Goal: Information Seeking & Learning: Learn about a topic

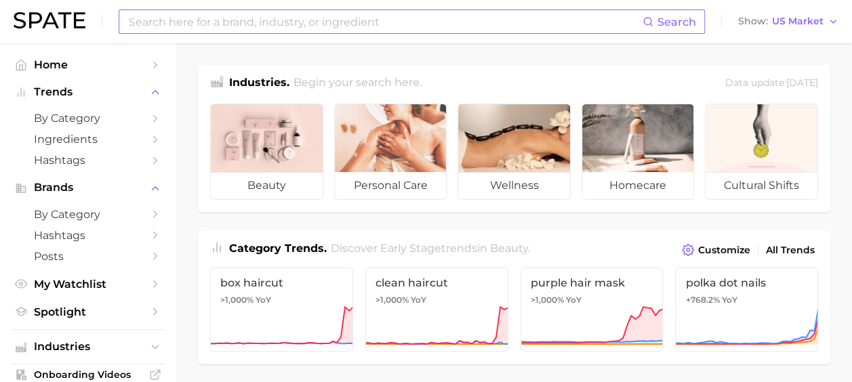
click at [277, 14] on input at bounding box center [384, 21] width 515 height 23
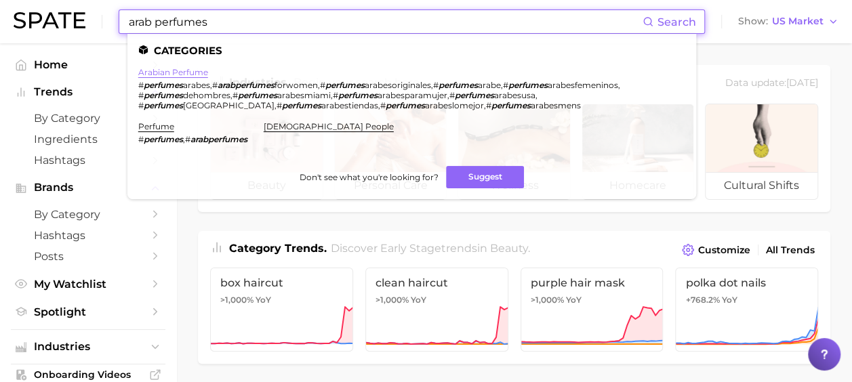
type input "arab perfumes"
click at [192, 70] on link "arabian perfume" at bounding box center [173, 72] width 70 height 10
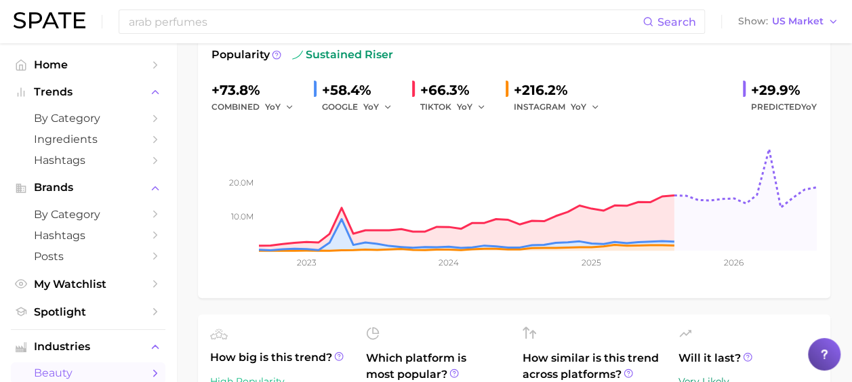
scroll to position [339, 0]
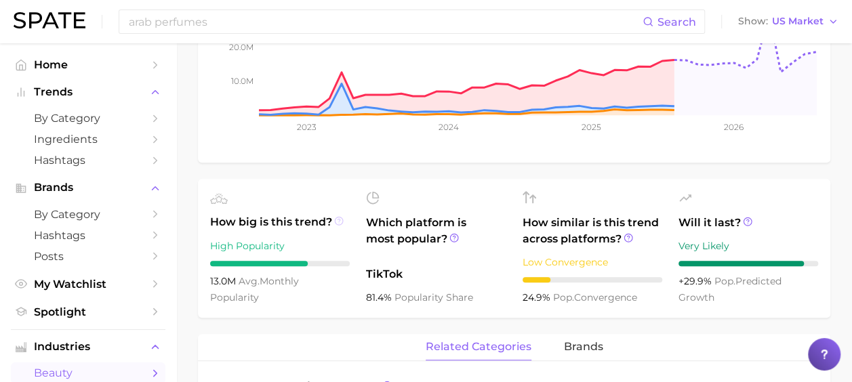
click at [334, 221] on icon at bounding box center [338, 220] width 9 height 9
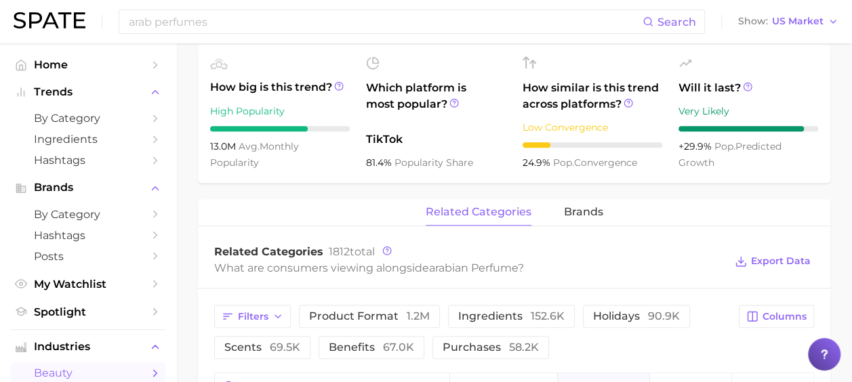
scroll to position [474, 0]
click at [386, 251] on icon at bounding box center [386, 249] width 9 height 9
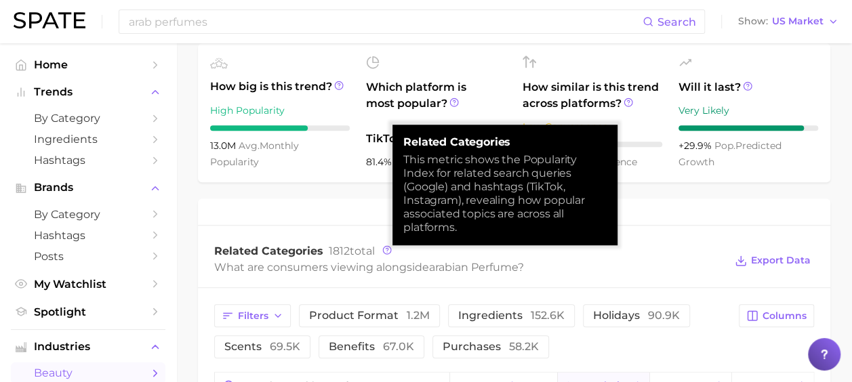
click at [336, 217] on div "related categories brands" at bounding box center [514, 211] width 632 height 27
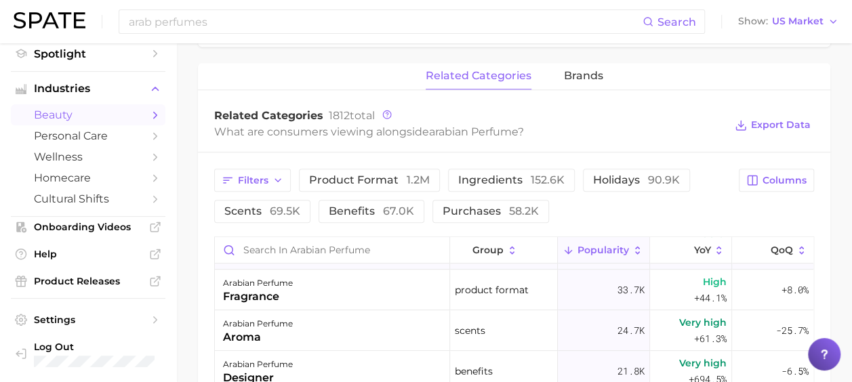
scroll to position [203, 0]
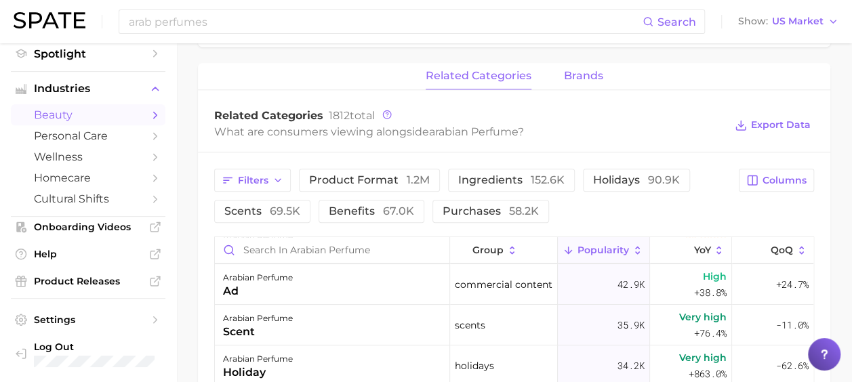
click at [576, 75] on span "brands" at bounding box center [583, 76] width 39 height 12
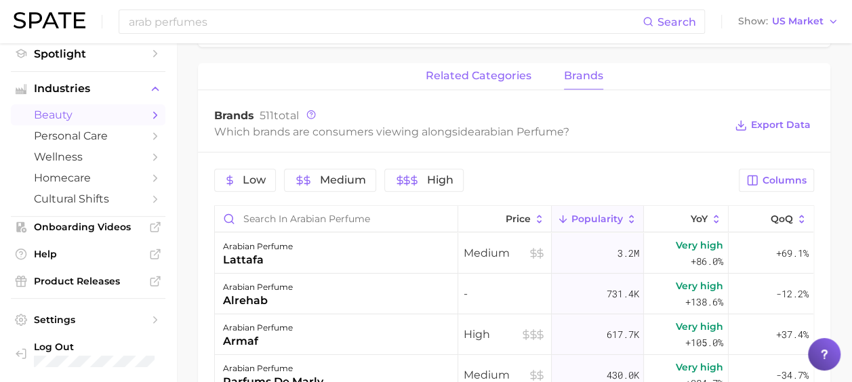
click at [512, 77] on span "related categories" at bounding box center [478, 76] width 106 height 12
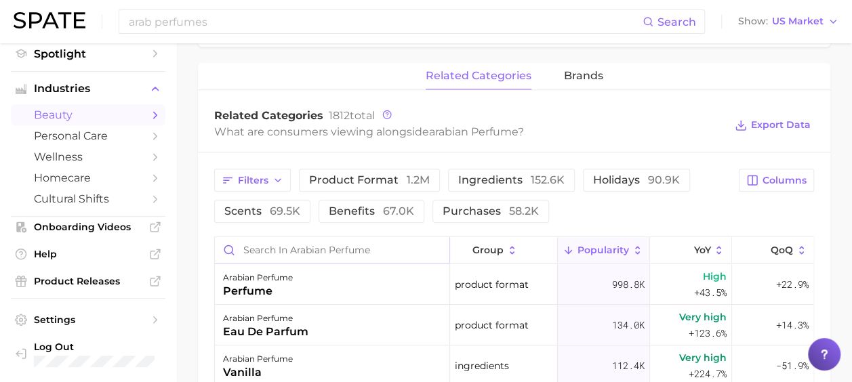
click at [291, 249] on input "Search in arabian perfume" at bounding box center [332, 250] width 234 height 26
type input "arab perfume"
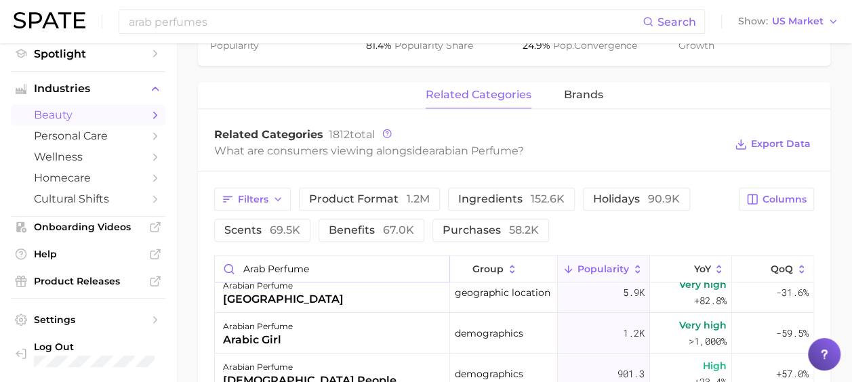
scroll to position [39, 0]
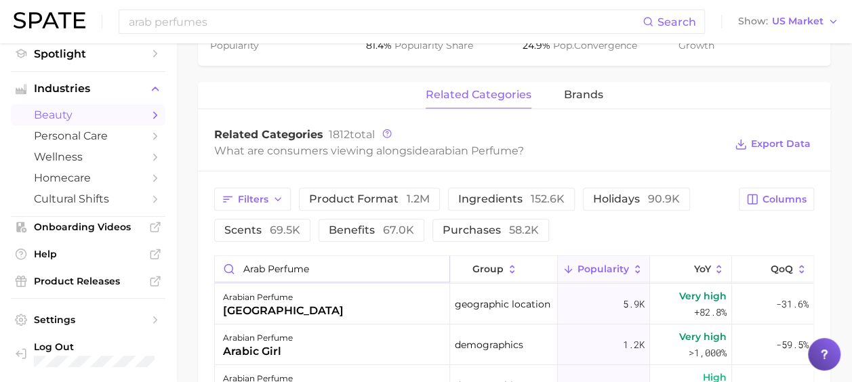
drag, startPoint x: 317, startPoint y: 261, endPoint x: 191, endPoint y: 263, distance: 126.0
click at [191, 263] on main "1. fragrance 2. personal fragrance 3. perfume products 4. arabian perfume Overv…" at bounding box center [513, 87] width 675 height 1269
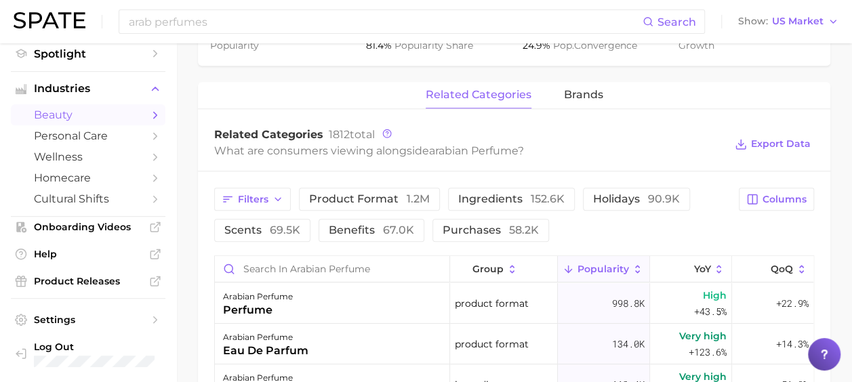
click at [185, 272] on main "1. fragrance 2. personal fragrance 3. perfume products 4. arabian perfume Overv…" at bounding box center [513, 87] width 675 height 1269
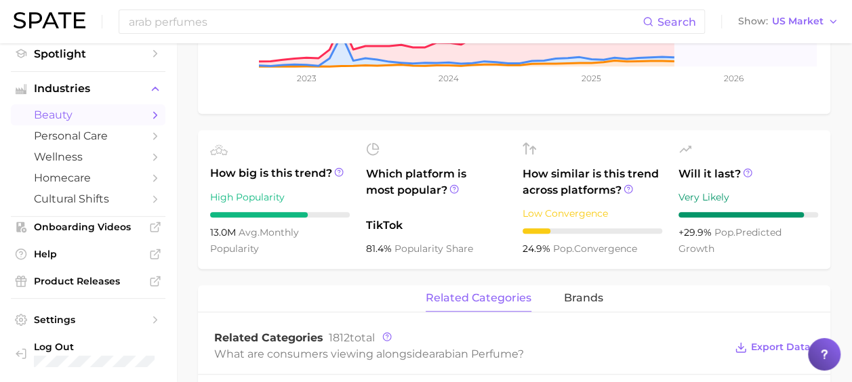
scroll to position [117, 0]
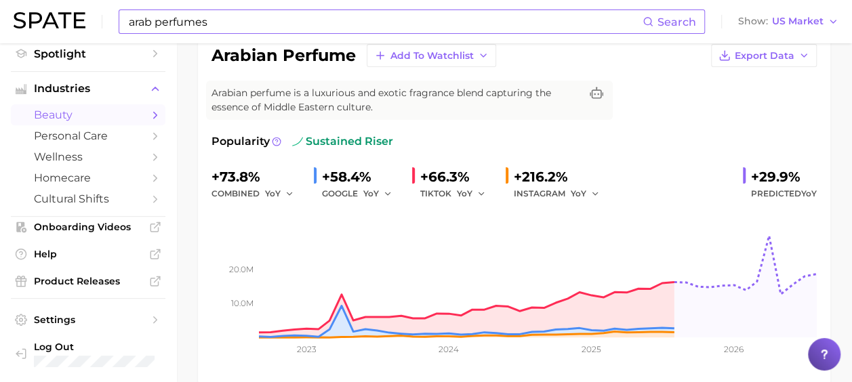
click at [225, 23] on input "arab perfumes" at bounding box center [384, 21] width 515 height 23
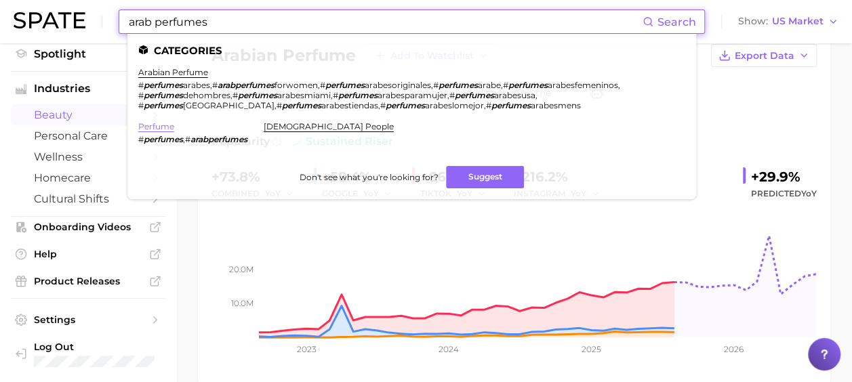
click at [164, 128] on link "perfume" at bounding box center [156, 126] width 36 height 10
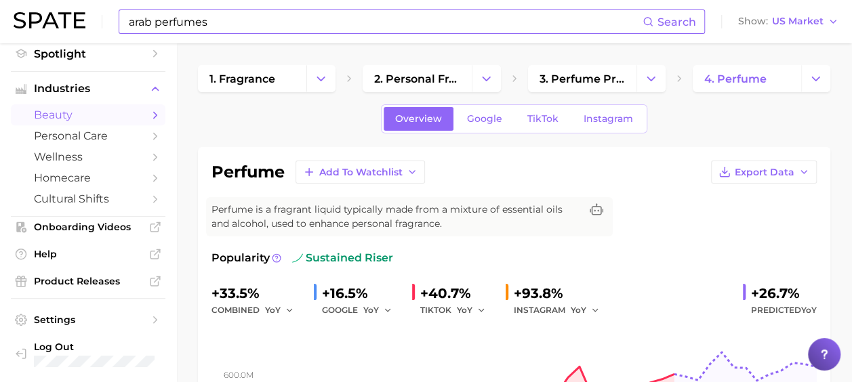
click at [187, 11] on input "arab perfumes" at bounding box center [384, 21] width 515 height 23
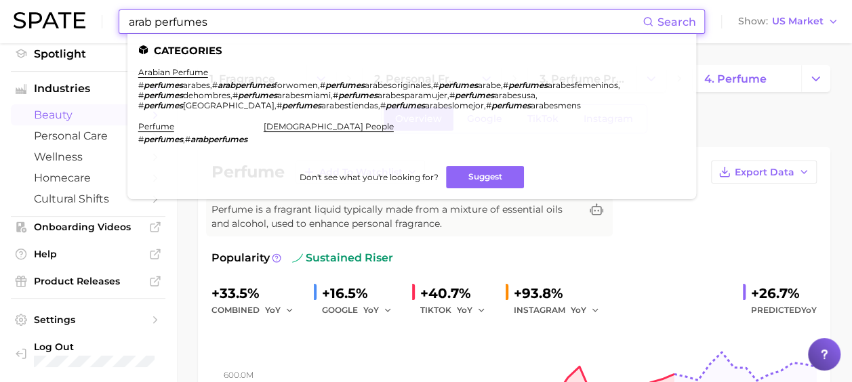
click at [203, 283] on div "perfume Add to Watchlist Export Data Perfume is a fragrant liquid typically mad…" at bounding box center [514, 324] width 632 height 354
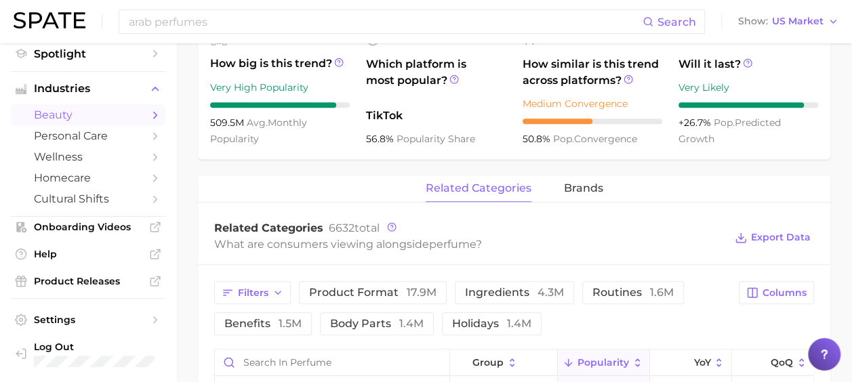
scroll to position [542, 0]
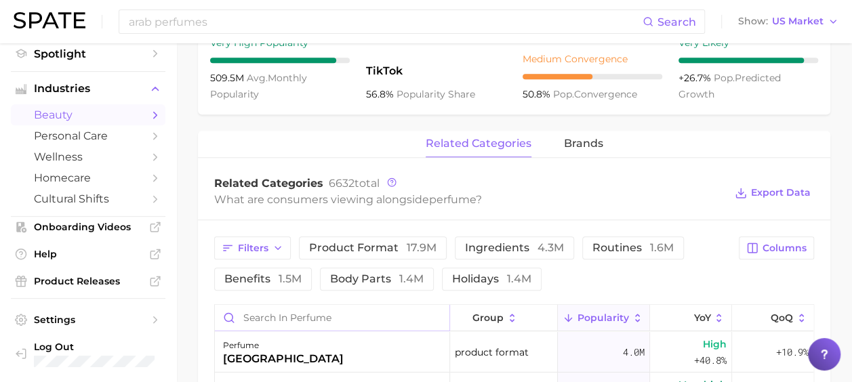
click at [303, 320] on input "Search in perfume" at bounding box center [332, 318] width 234 height 26
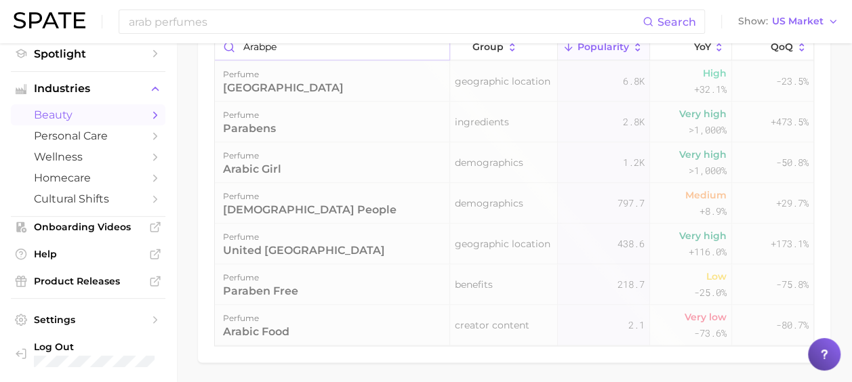
scroll to position [654, 0]
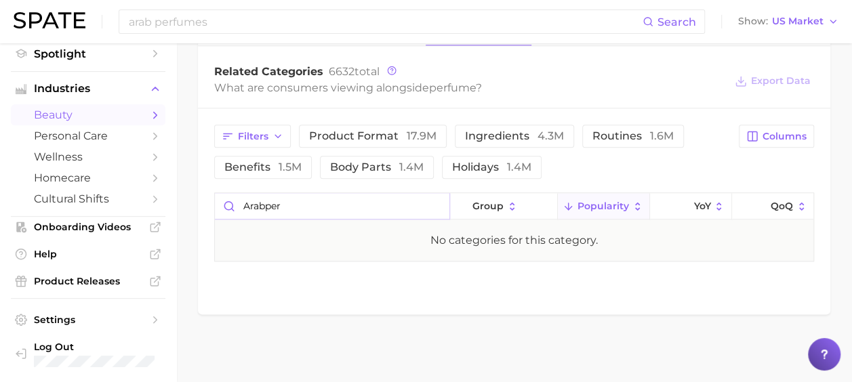
click at [264, 201] on input "arabper" at bounding box center [332, 206] width 234 height 26
click at [298, 201] on input "arab per" at bounding box center [332, 206] width 234 height 26
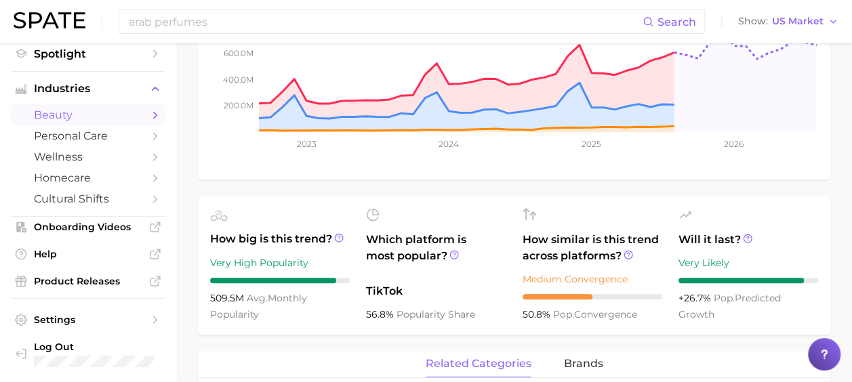
scroll to position [68, 0]
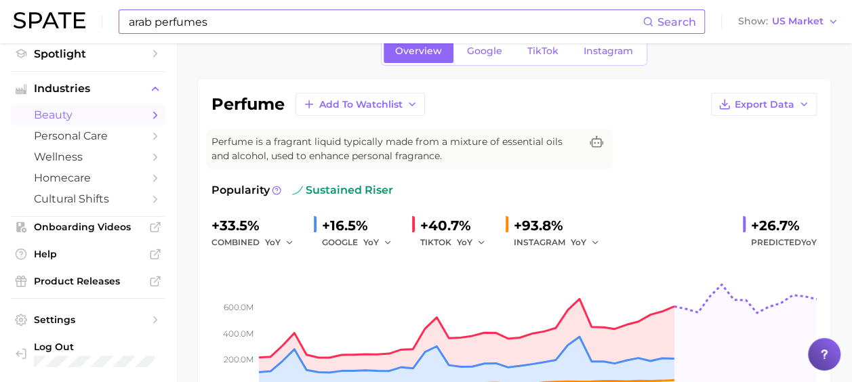
type input "arab perf"
click at [177, 27] on input "arab perfumes" at bounding box center [384, 21] width 515 height 23
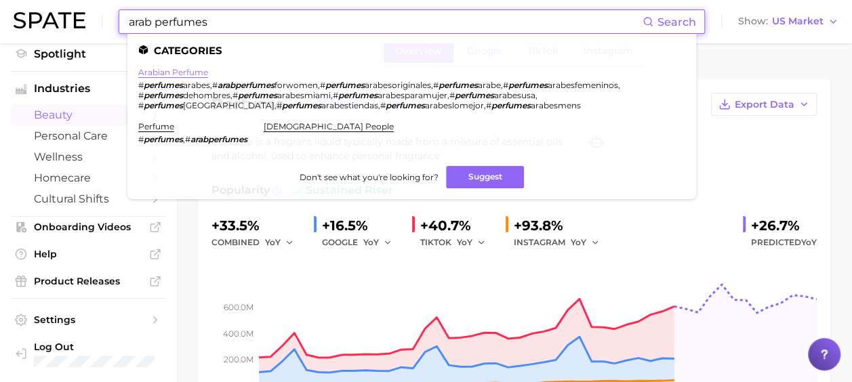
click at [181, 70] on link "arabian perfume" at bounding box center [173, 72] width 70 height 10
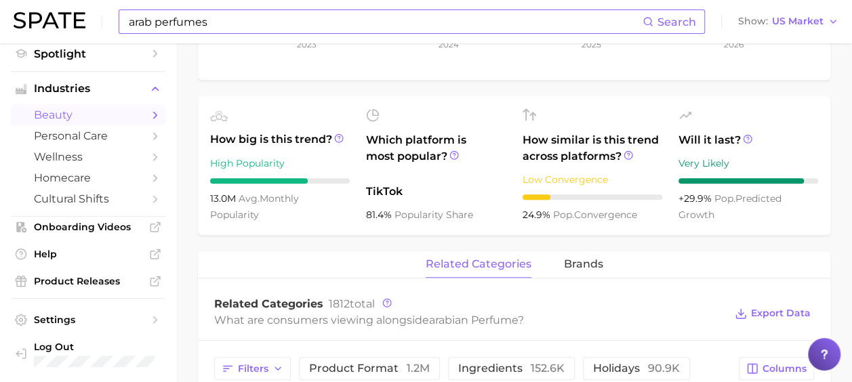
scroll to position [339, 0]
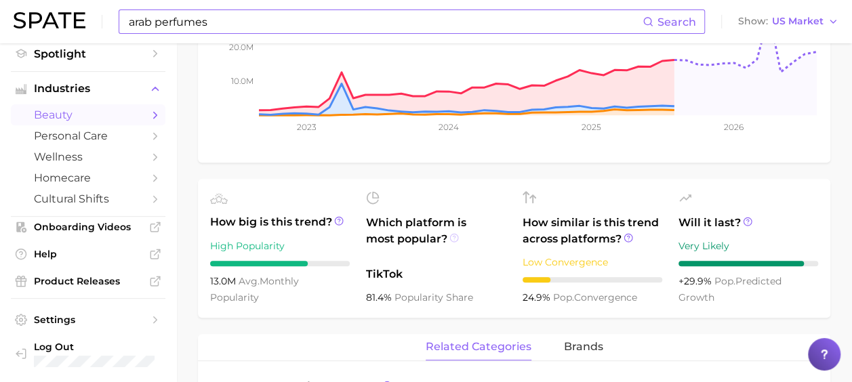
click at [457, 236] on icon at bounding box center [453, 237] width 9 height 9
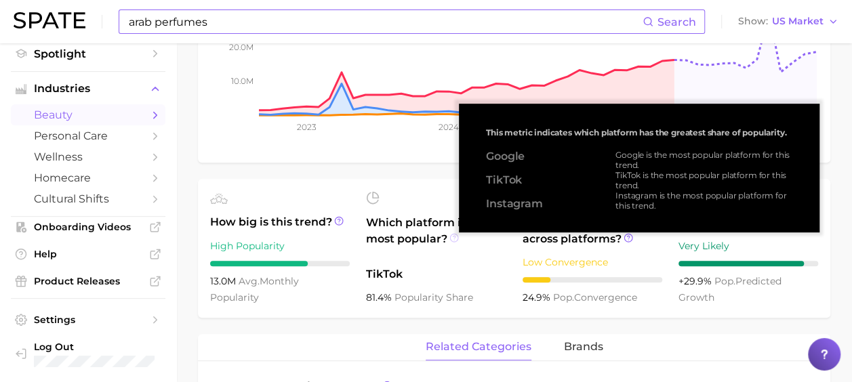
click at [455, 238] on icon at bounding box center [453, 237] width 9 height 9
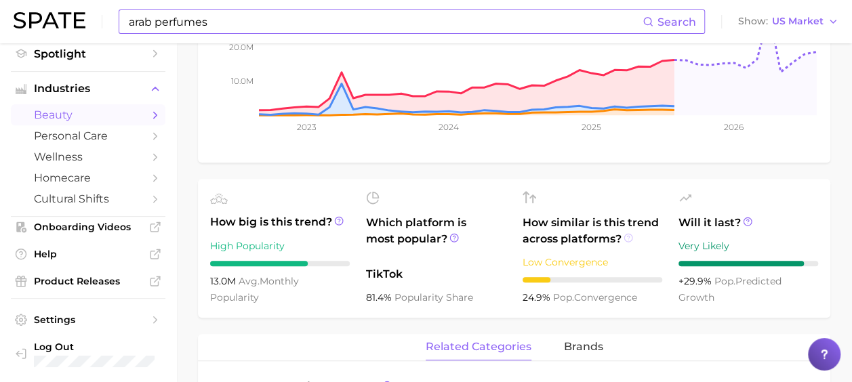
click at [627, 239] on icon at bounding box center [627, 237] width 9 height 9
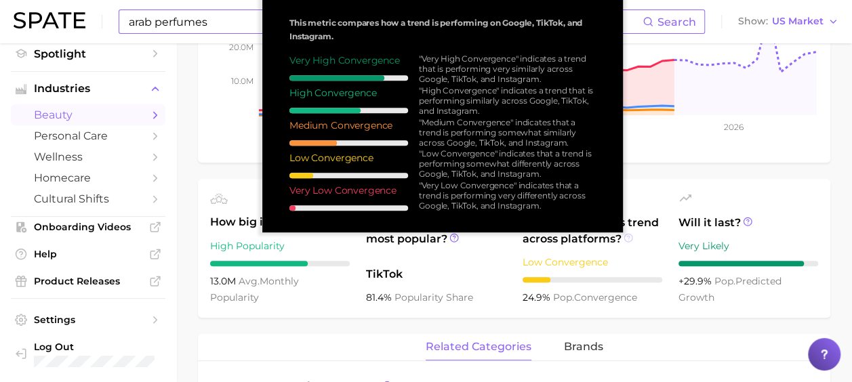
click at [627, 239] on icon at bounding box center [627, 237] width 9 height 9
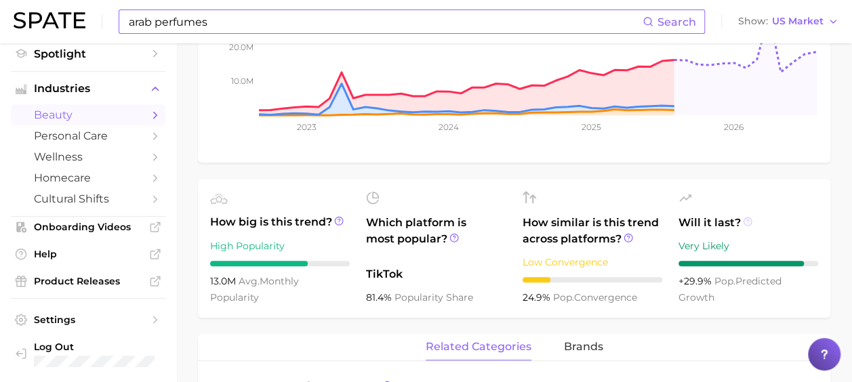
click at [747, 222] on icon at bounding box center [746, 221] width 9 height 9
click at [337, 221] on icon at bounding box center [338, 220] width 9 height 9
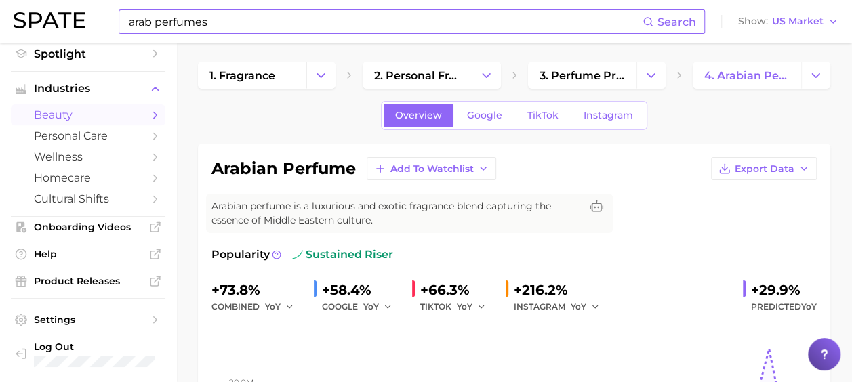
scroll to position [0, 0]
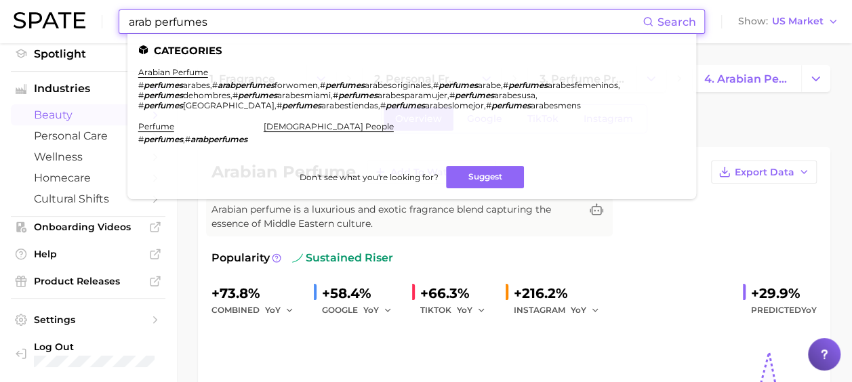
drag, startPoint x: 217, startPoint y: 26, endPoint x: -3, endPoint y: 12, distance: 220.0
click at [0, 12] on html "arab perfumes Search Categories arabian perfume # perfumes arabes , # arabperfu…" at bounding box center [426, 191] width 852 height 382
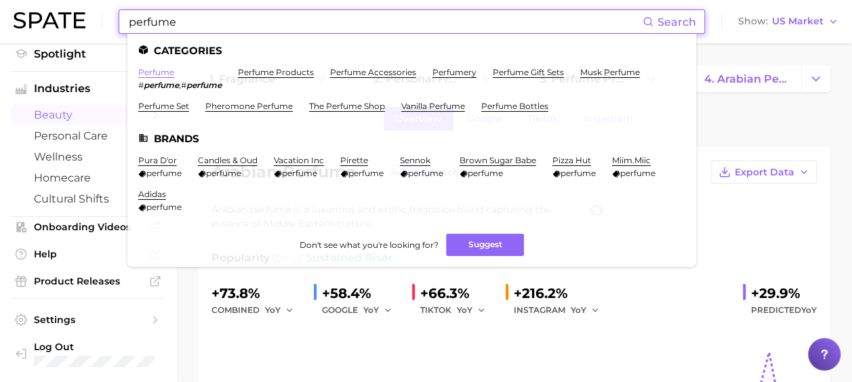
type input "perfume"
click at [160, 73] on link "perfume" at bounding box center [156, 72] width 36 height 10
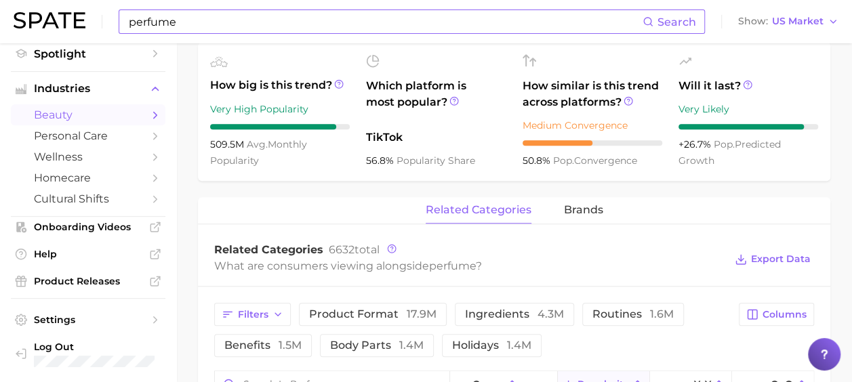
scroll to position [474, 0]
